Goal: Find specific page/section: Find specific page/section

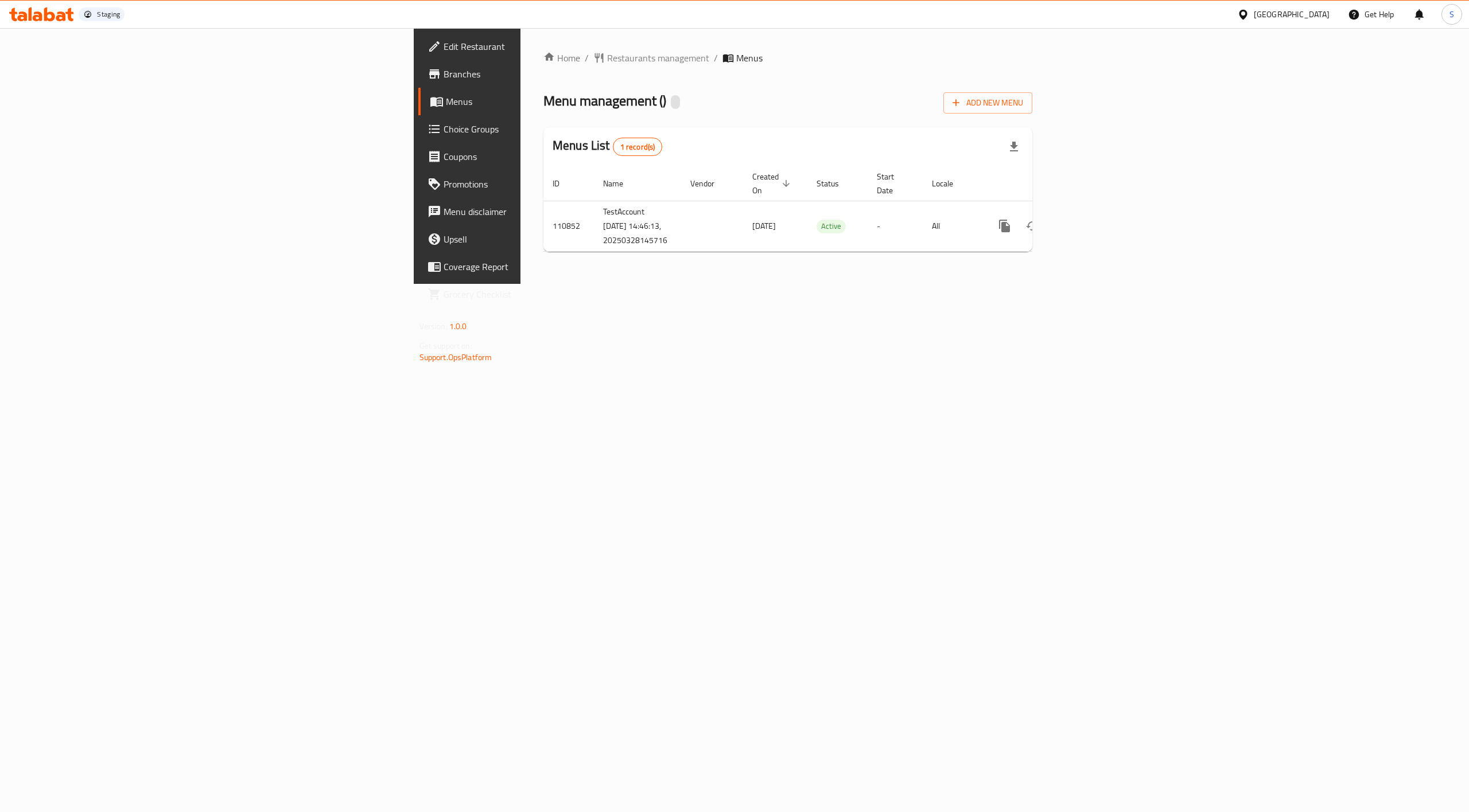
click at [446, 103] on span "Menus" at bounding box center [548, 101] width 204 height 14
click at [443, 76] on span "Branches" at bounding box center [546, 74] width 207 height 14
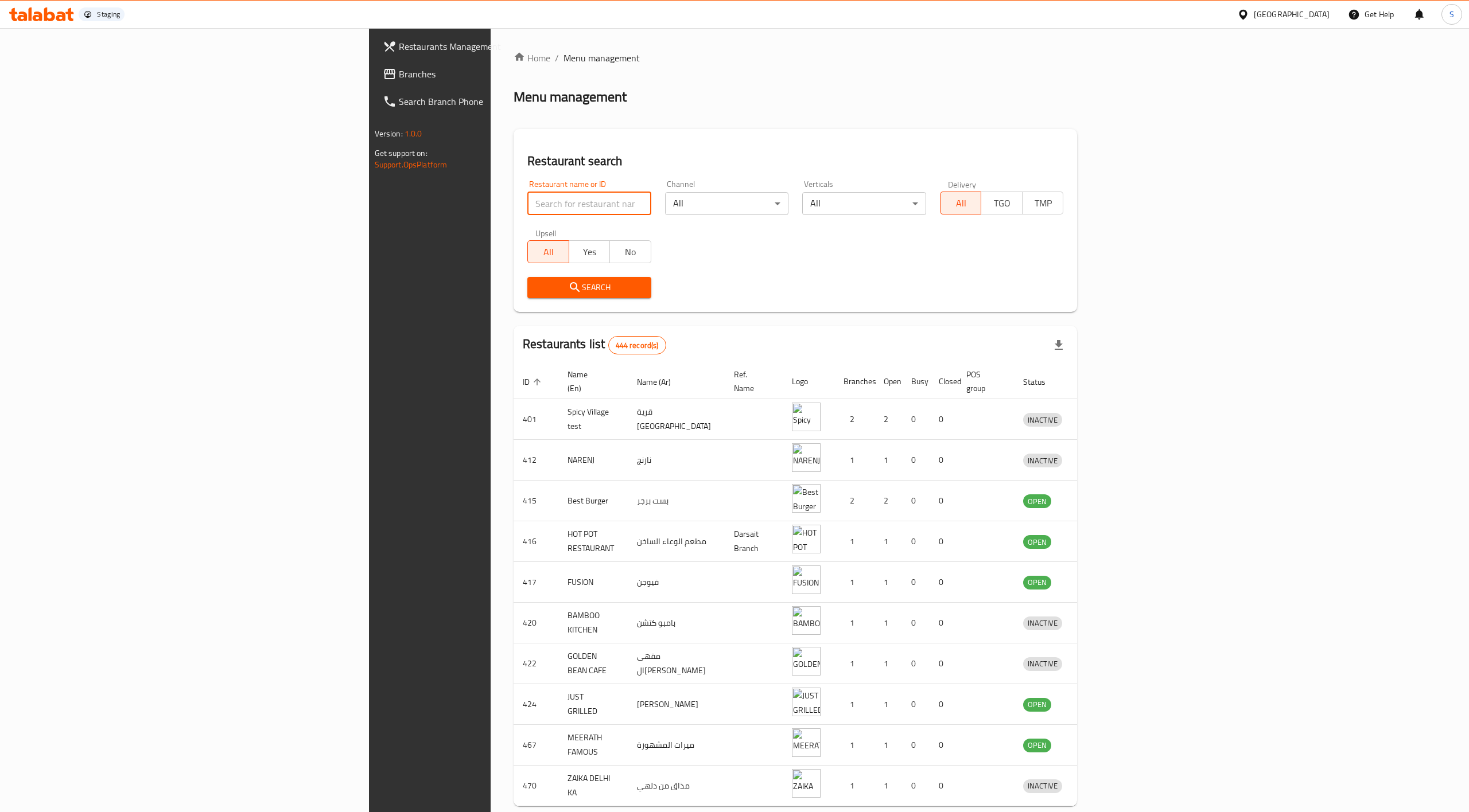
click at [527, 204] on input "search" at bounding box center [589, 203] width 124 height 23
paste input "TestAccount [DATE] 14:43:34"
click at [536, 288] on span "Search" at bounding box center [589, 287] width 105 height 14
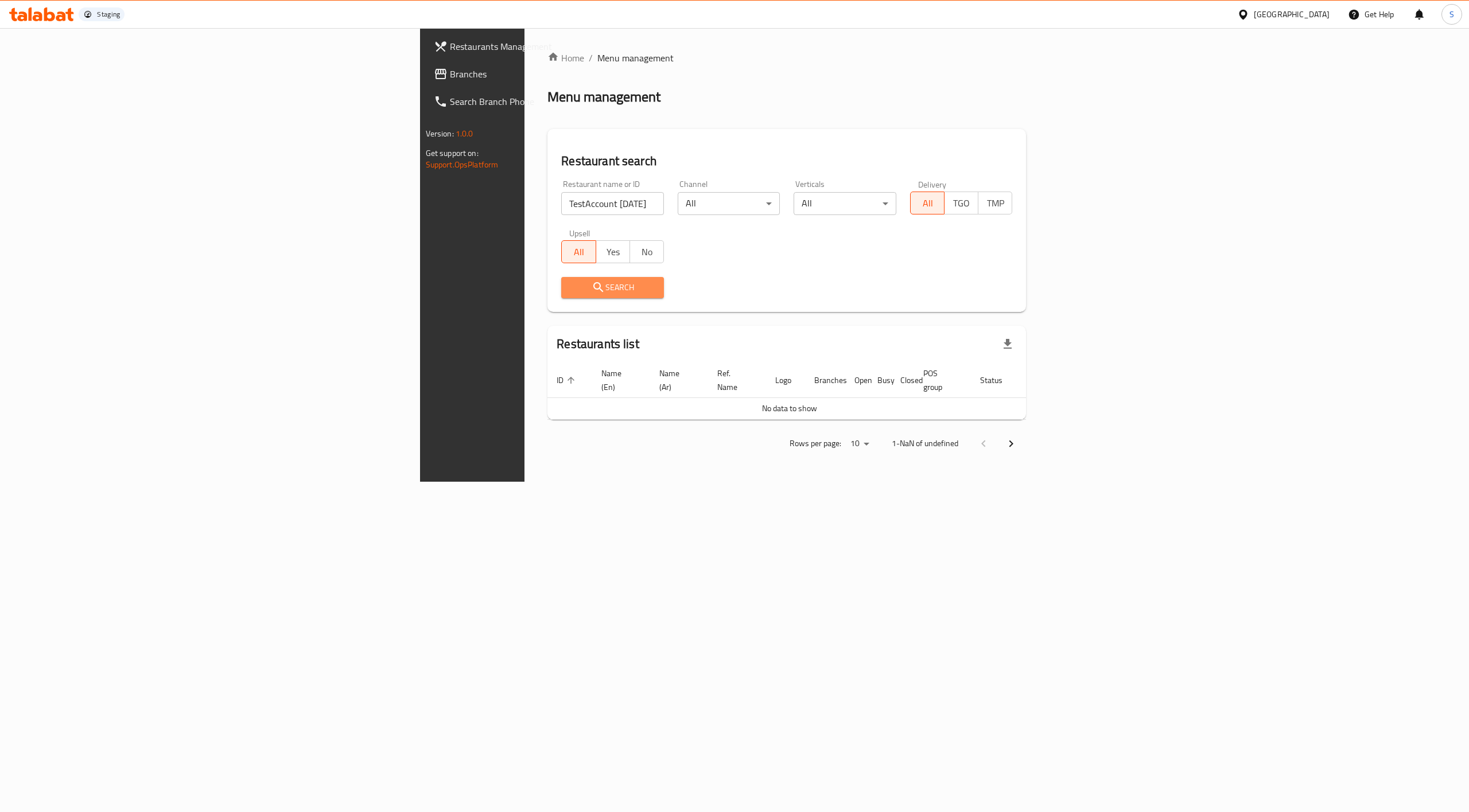
click at [570, 288] on span "Search" at bounding box center [613, 287] width 85 height 14
drag, startPoint x: 357, startPoint y: 203, endPoint x: 501, endPoint y: 220, distance: 145.0
click at [554, 220] on div "Restaurant name or ID TestAccount [DATE] 14:43:34 Restaurant name or ID" at bounding box center [612, 198] width 116 height 49
type input "TestAccount 2025"
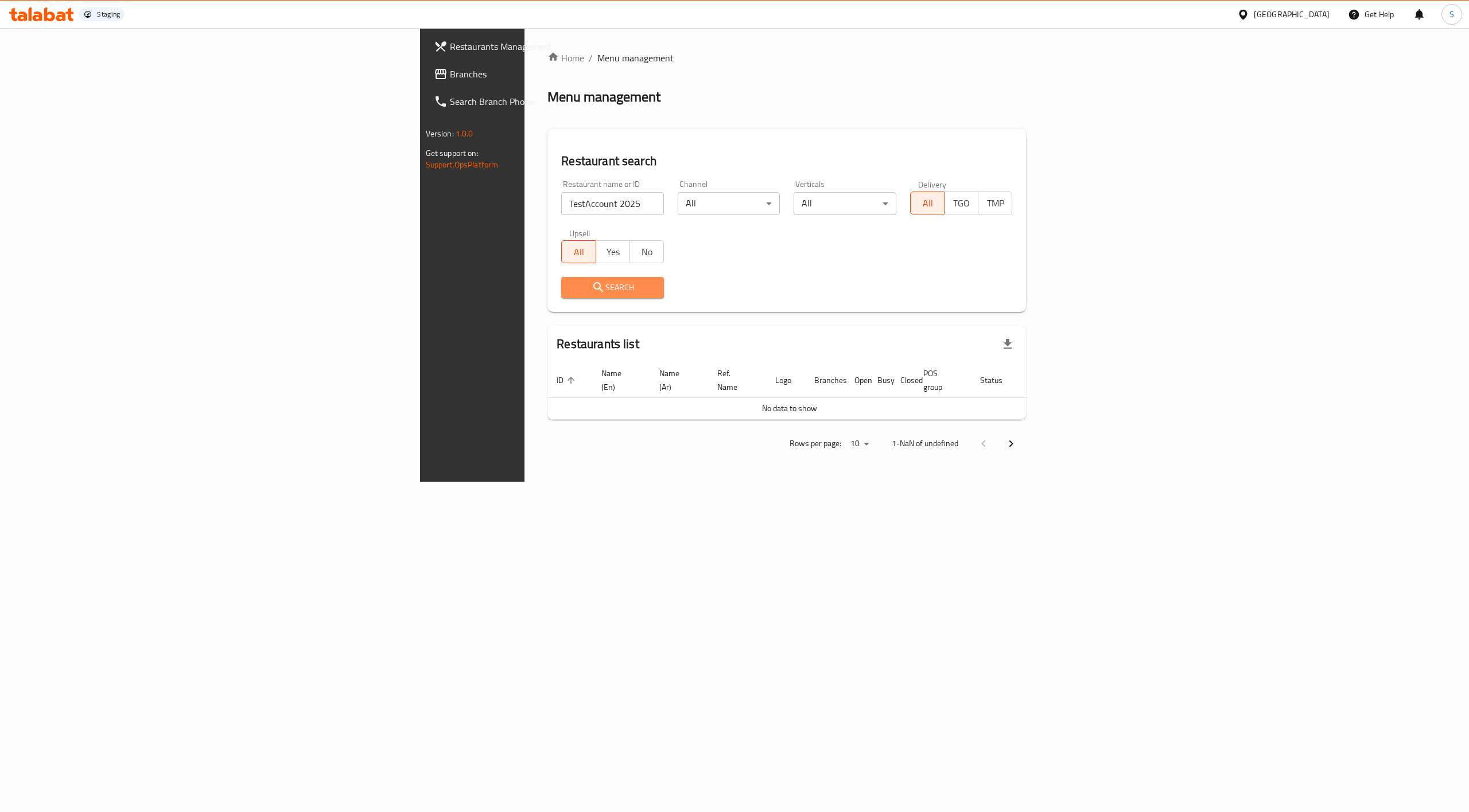
click at [570, 292] on span "Search" at bounding box center [613, 287] width 85 height 14
click at [570, 291] on span "Search" at bounding box center [613, 287] width 85 height 14
